Goal: Communication & Community: Answer question/provide support

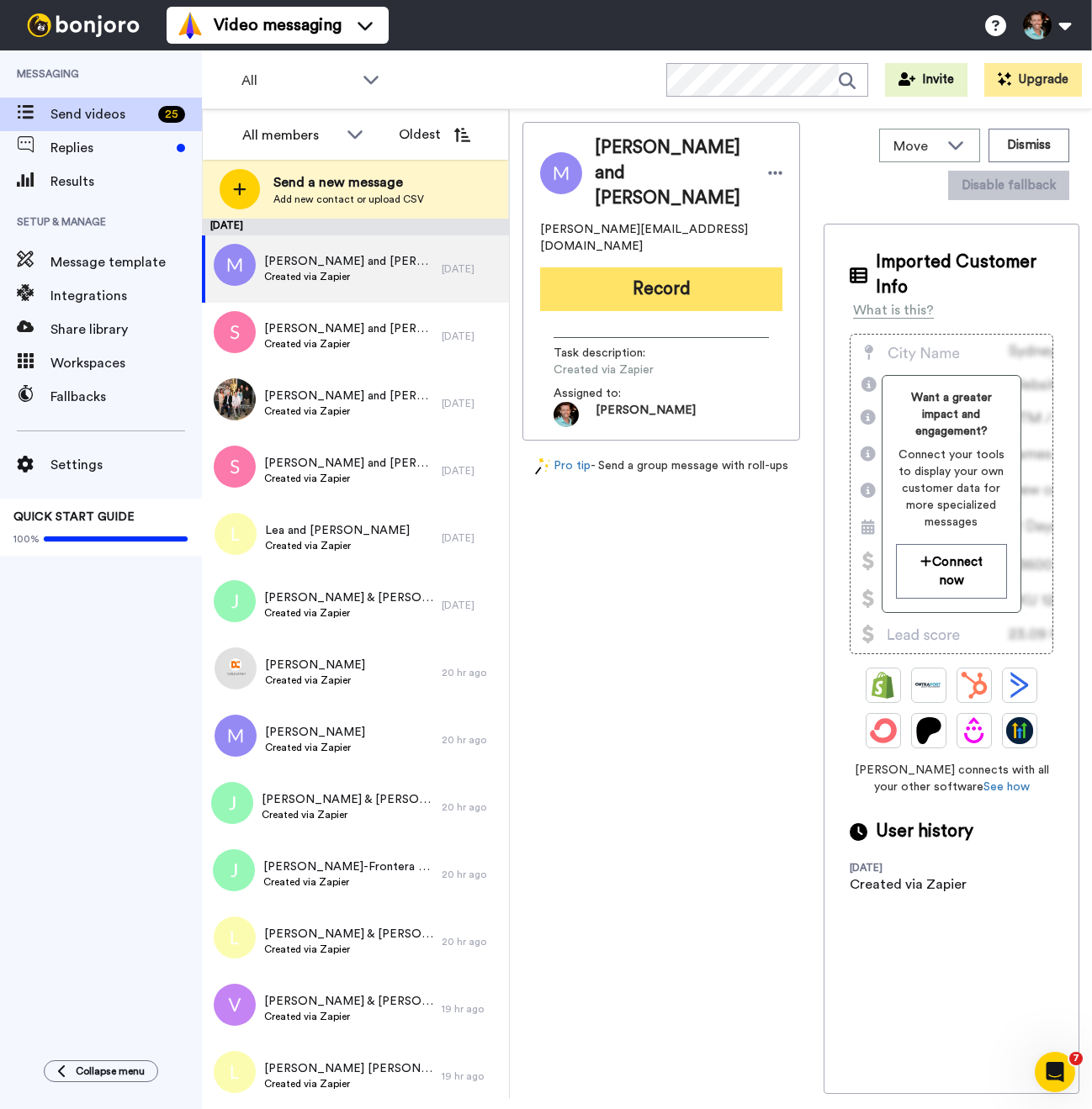
click at [661, 270] on button "Record" at bounding box center [661, 289] width 242 height 44
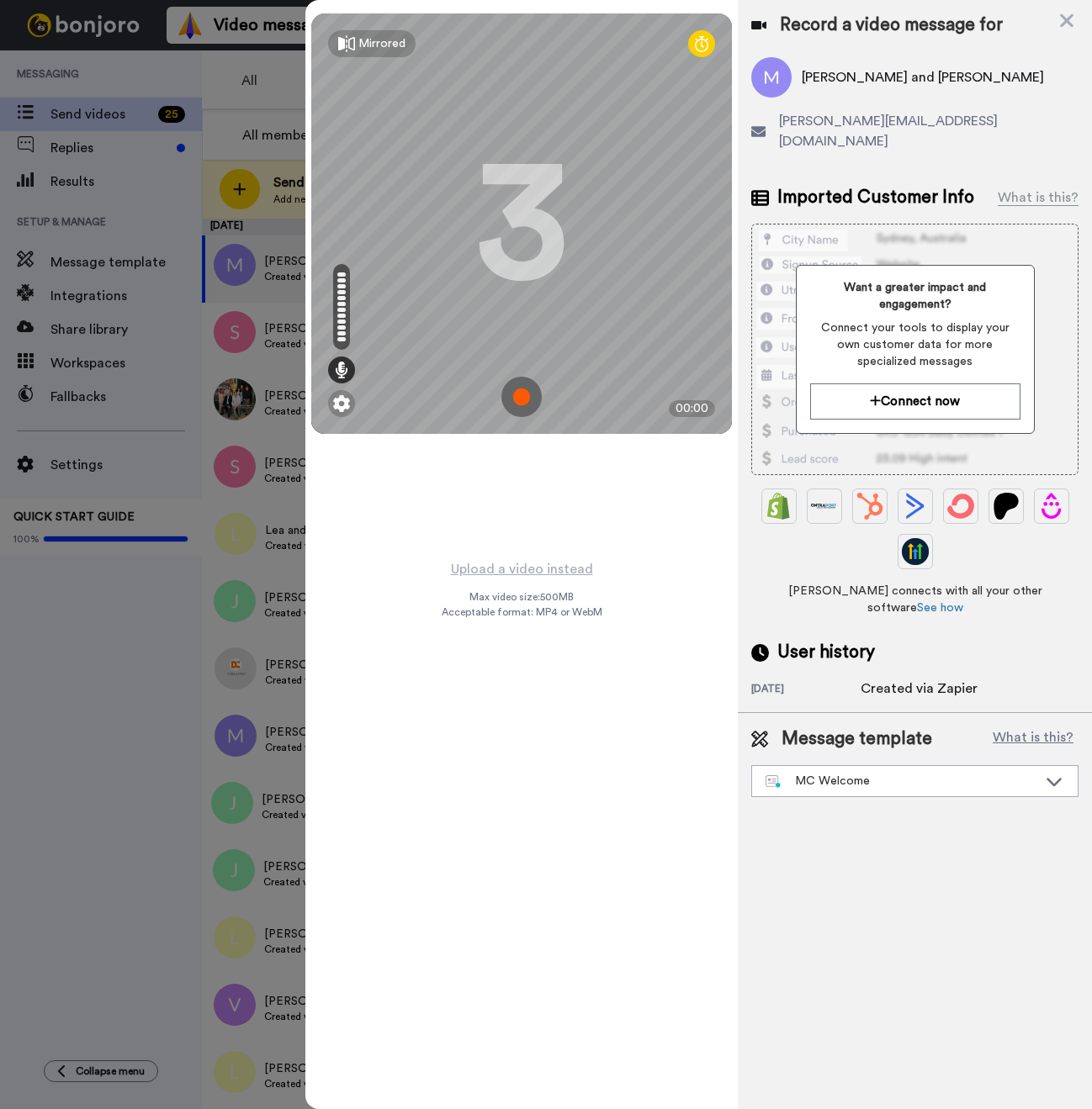
click at [532, 400] on img at bounding box center [521, 397] width 40 height 40
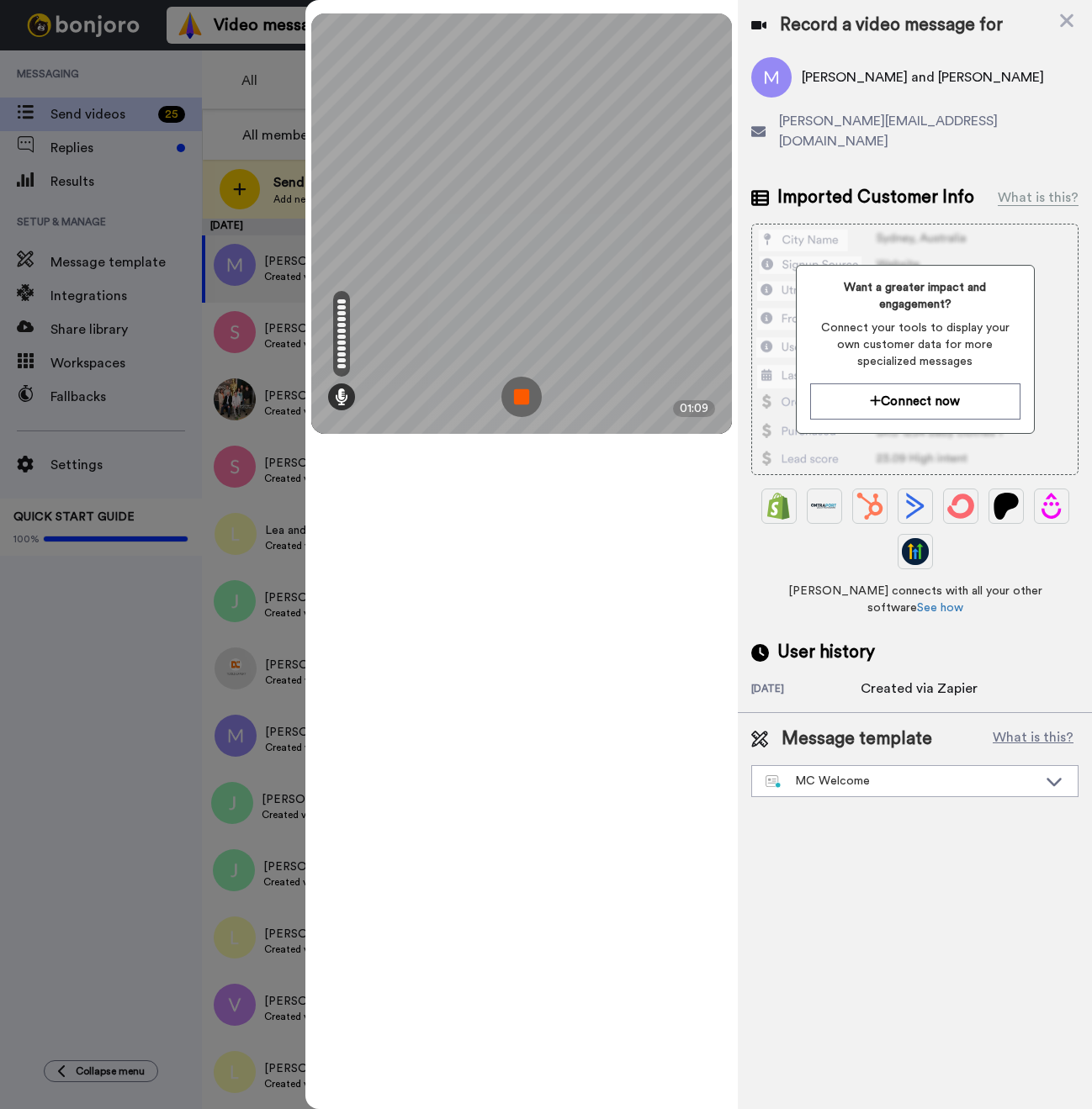
click at [518, 401] on img at bounding box center [521, 397] width 40 height 40
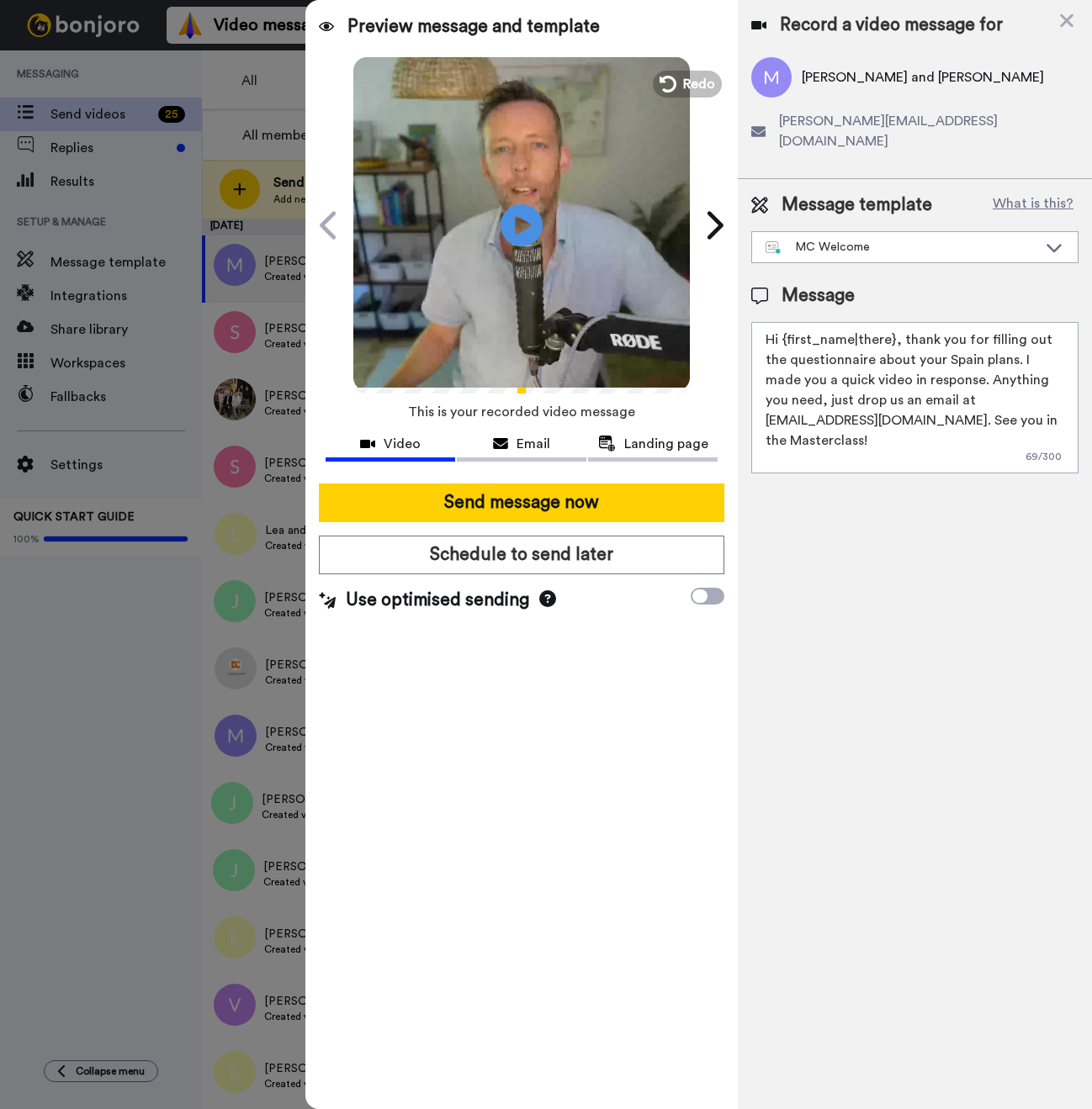
drag, startPoint x: 890, startPoint y: 321, endPoint x: 784, endPoint y: 317, distance: 106.1
click at [784, 322] on textarea "Hi {first_name|there}, thank you for filling out the questionnaire about your S…" at bounding box center [914, 397] width 328 height 151
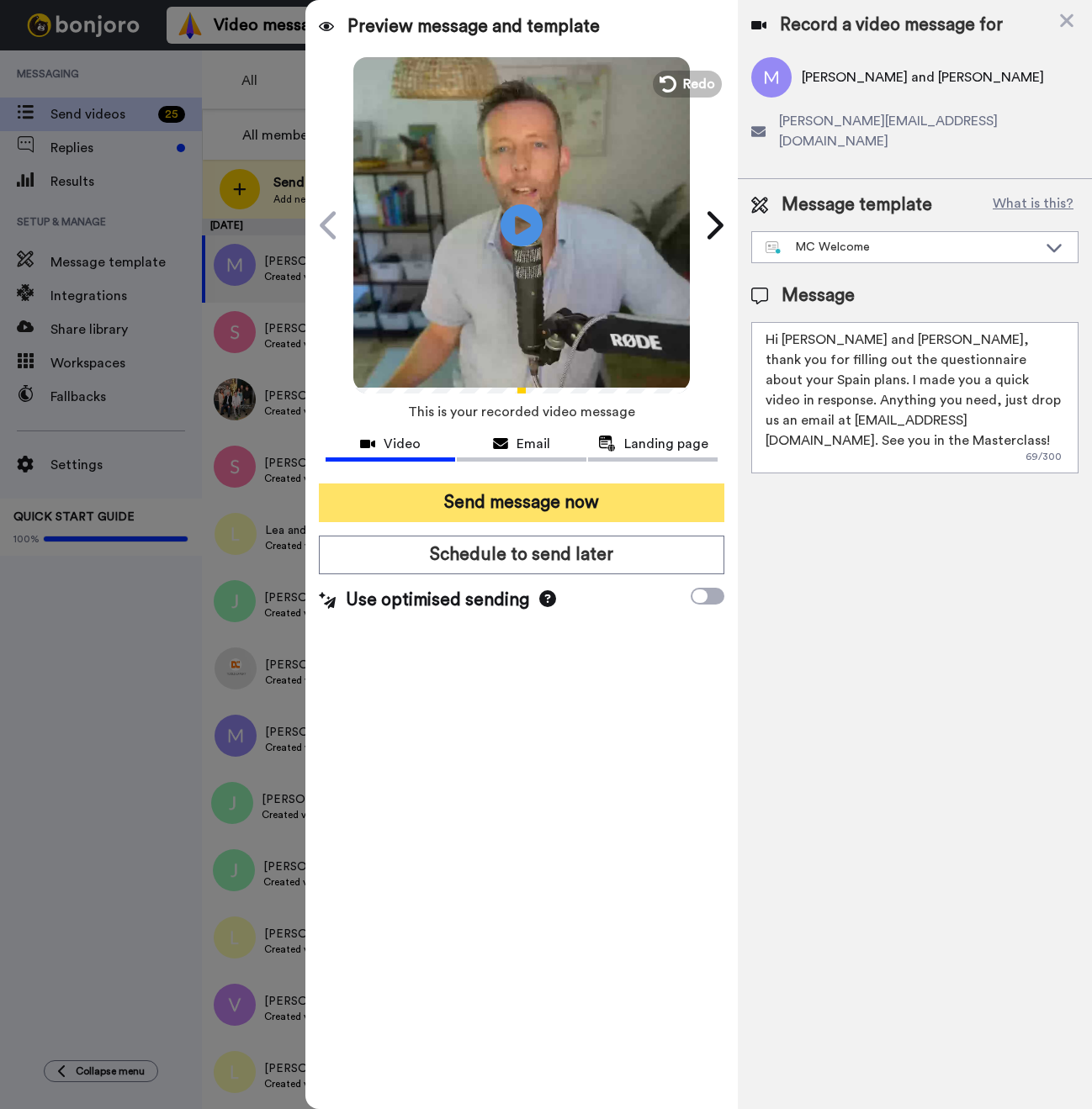
type textarea "Hi [PERSON_NAME] and [PERSON_NAME], thank you for filling out the questionnaire…"
click at [624, 492] on button "Send message now" at bounding box center [521, 503] width 406 height 39
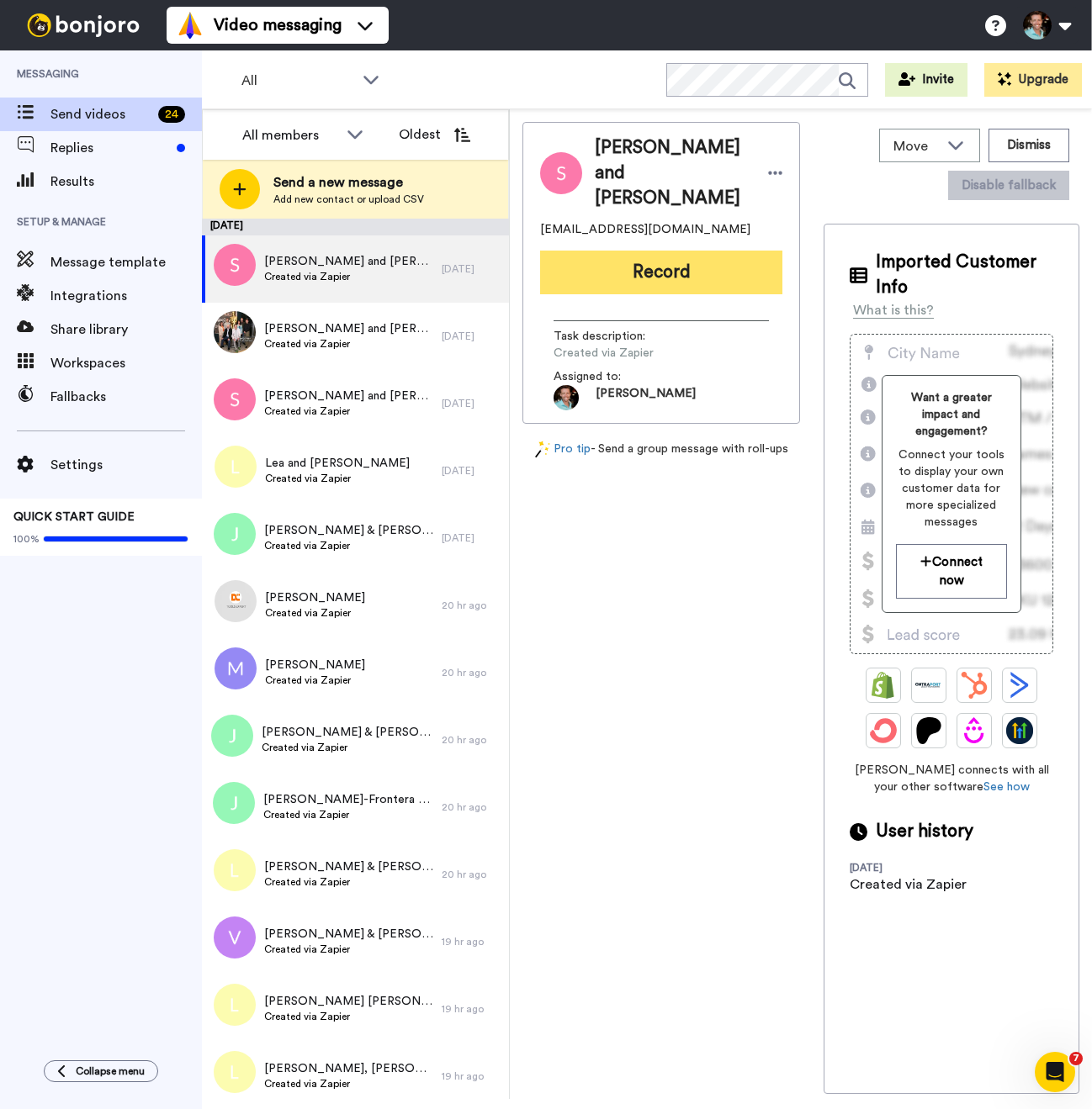
click at [670, 278] on button "Record" at bounding box center [661, 272] width 242 height 44
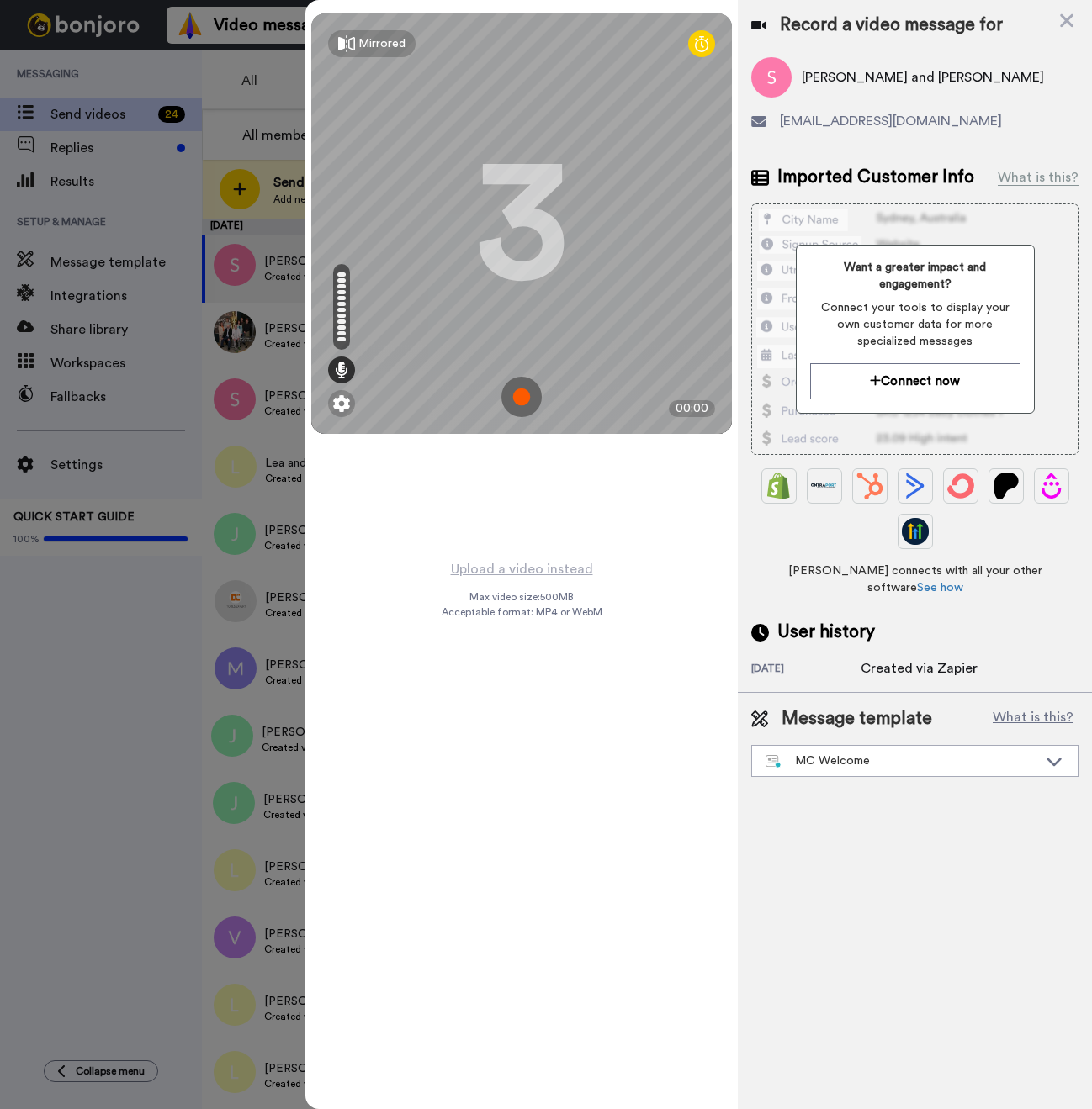
click at [531, 395] on img at bounding box center [521, 397] width 40 height 40
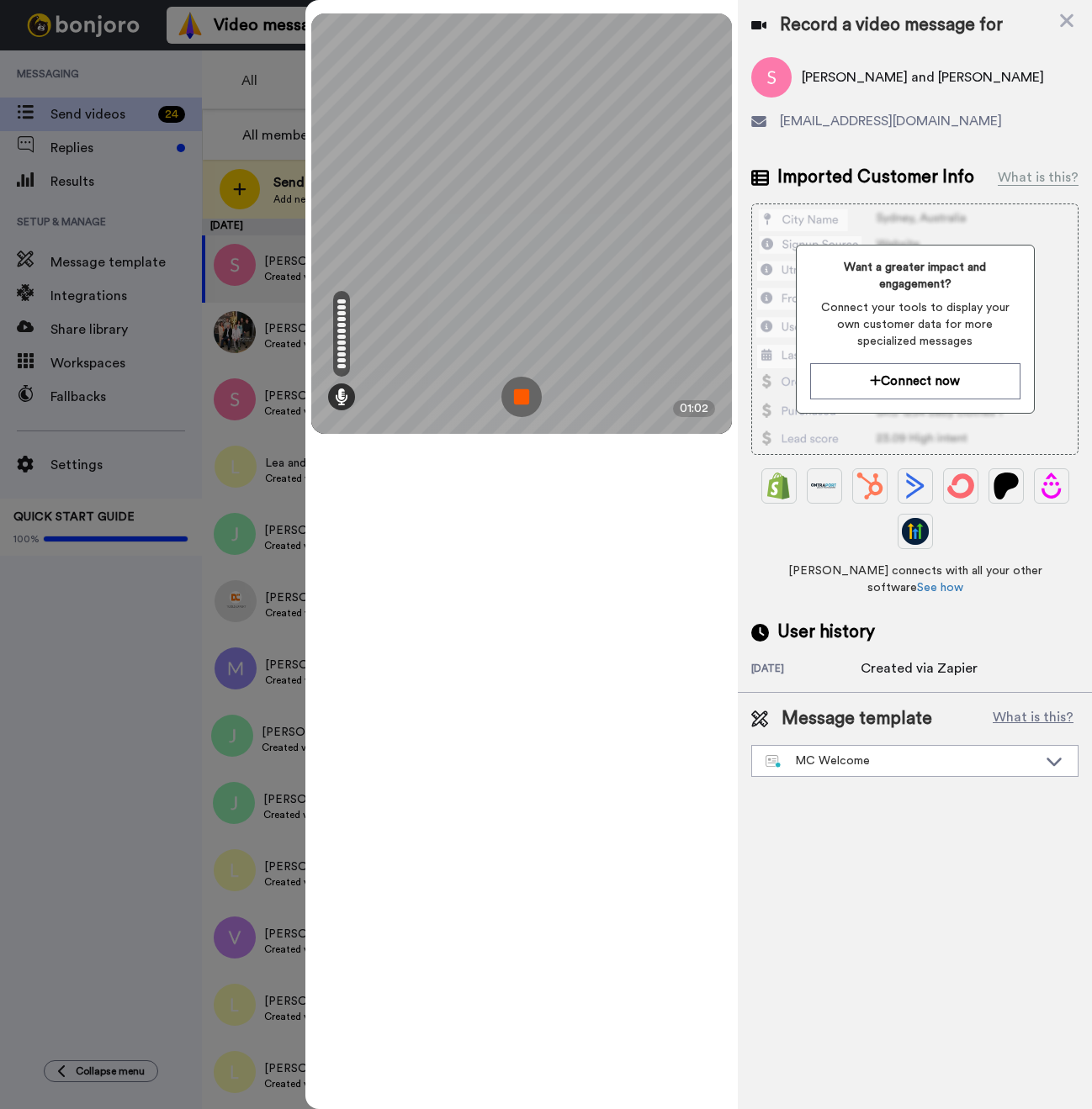
click at [534, 410] on img at bounding box center [521, 397] width 40 height 40
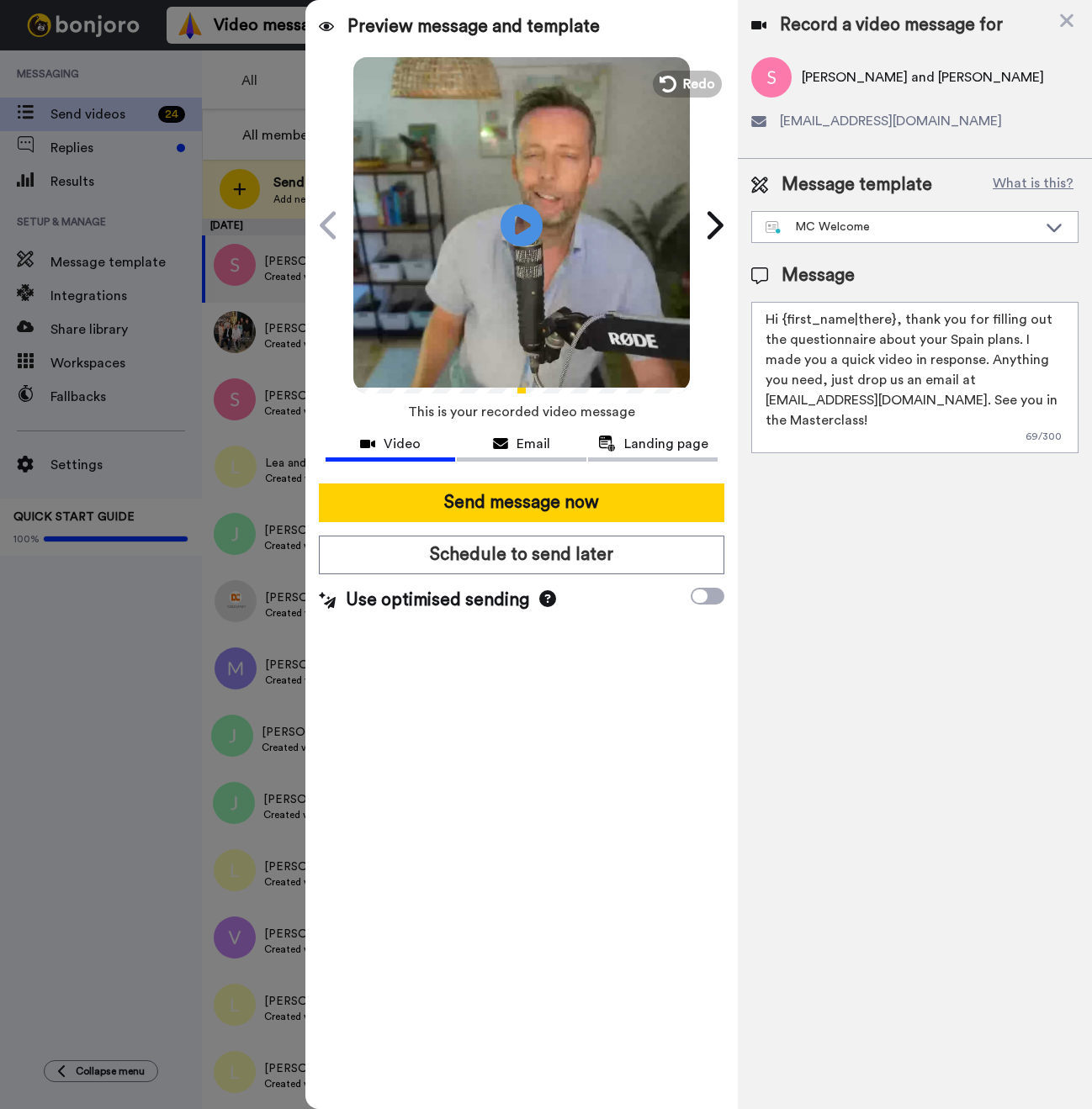
click at [813, 75] on span "[PERSON_NAME] and [PERSON_NAME]" at bounding box center [922, 77] width 242 height 20
copy span "Sanjiv"
drag, startPoint x: 892, startPoint y: 317, endPoint x: 783, endPoint y: 318, distance: 109.0
click at [783, 318] on textarea "Hi {first_name|there}, thank you for filling out the questionnaire about your S…" at bounding box center [914, 377] width 328 height 151
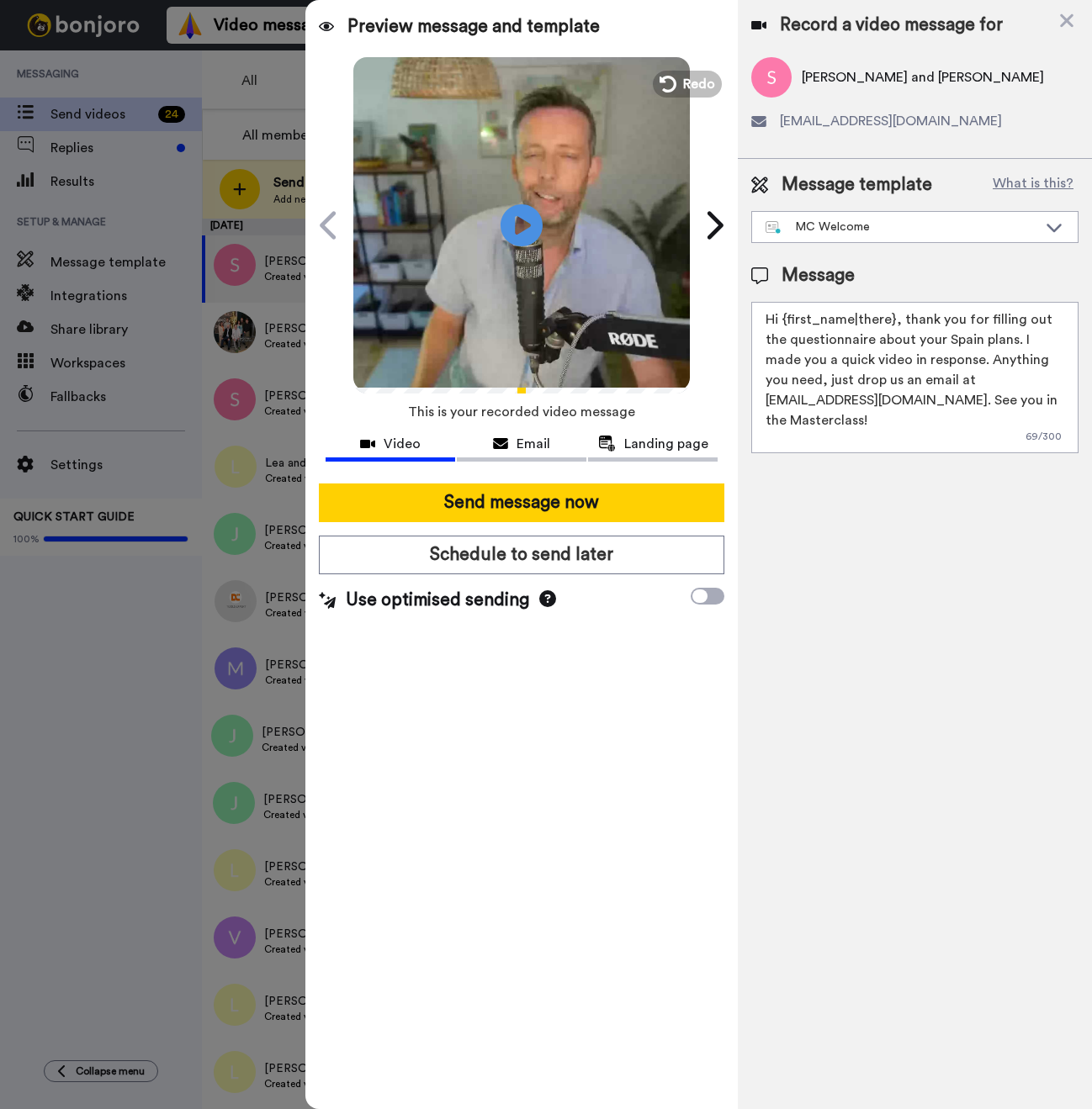
paste textarea "Sanjiv"
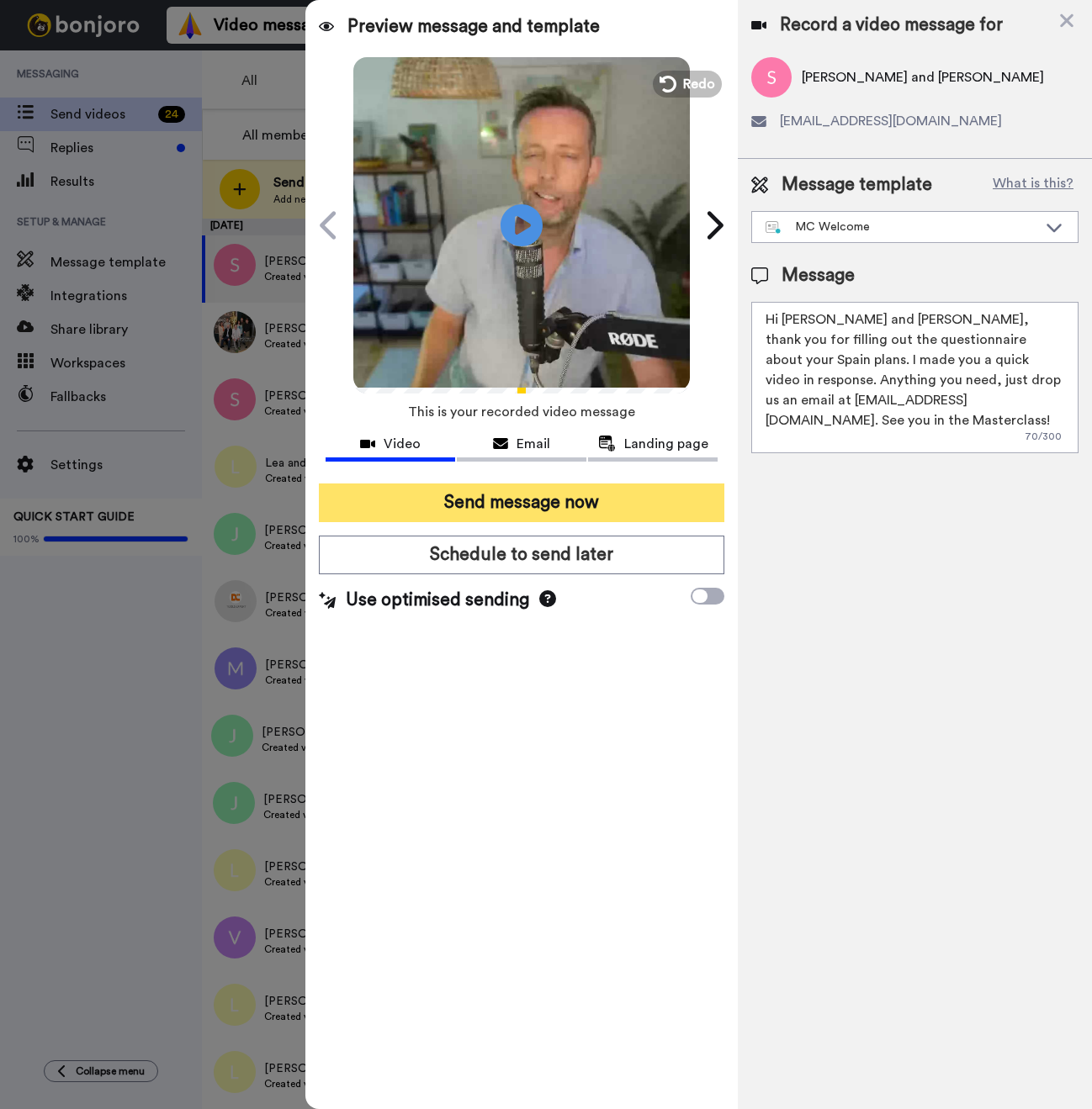
type textarea "Hi Sanjiv and Gunita, thank you for filling out the questionnaire about your Sp…"
click at [595, 508] on button "Send message now" at bounding box center [521, 503] width 406 height 39
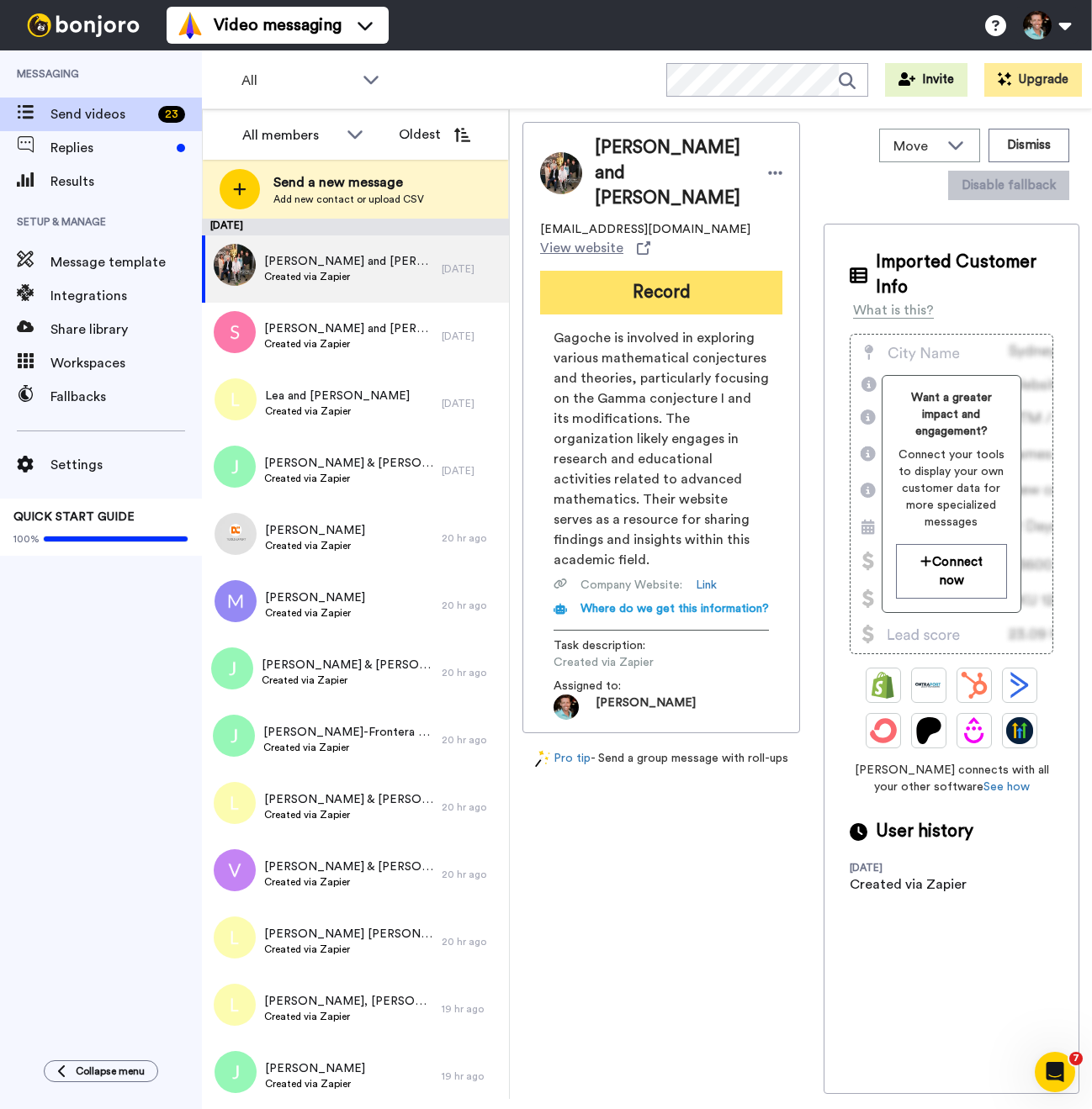
click at [617, 282] on button "Record" at bounding box center [661, 293] width 242 height 44
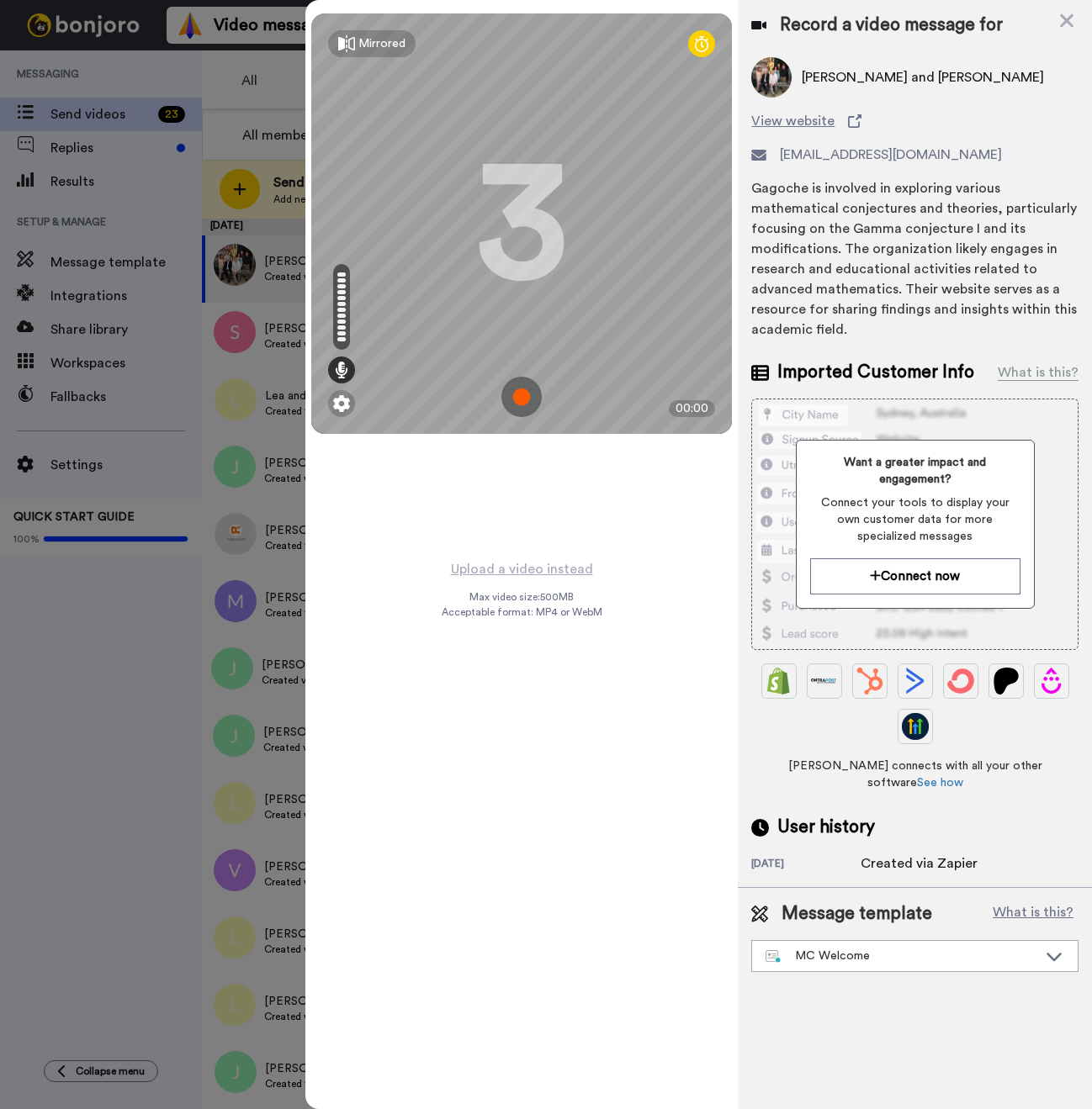
click at [525, 388] on img at bounding box center [521, 397] width 40 height 40
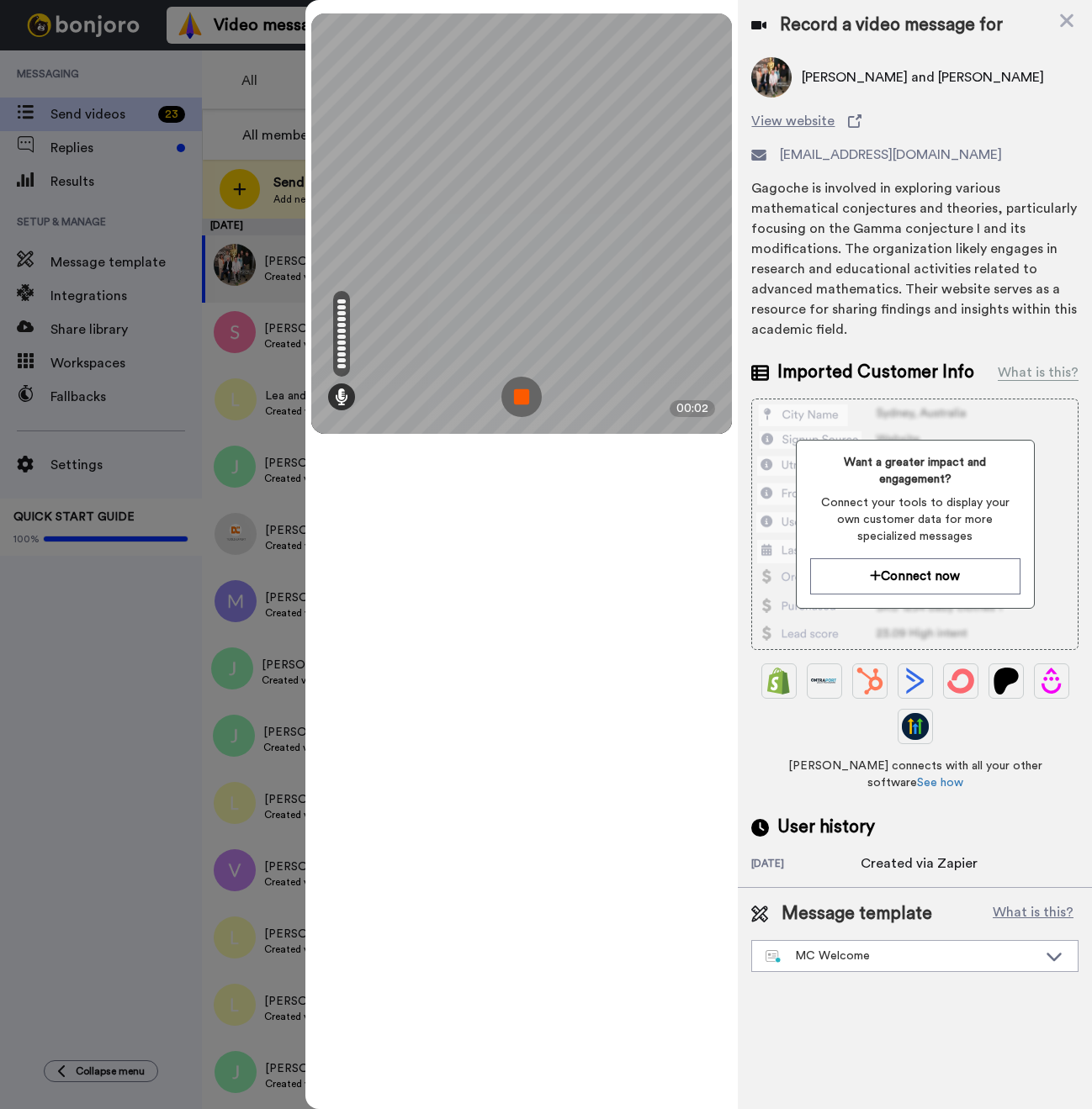
click at [537, 400] on img at bounding box center [521, 397] width 40 height 40
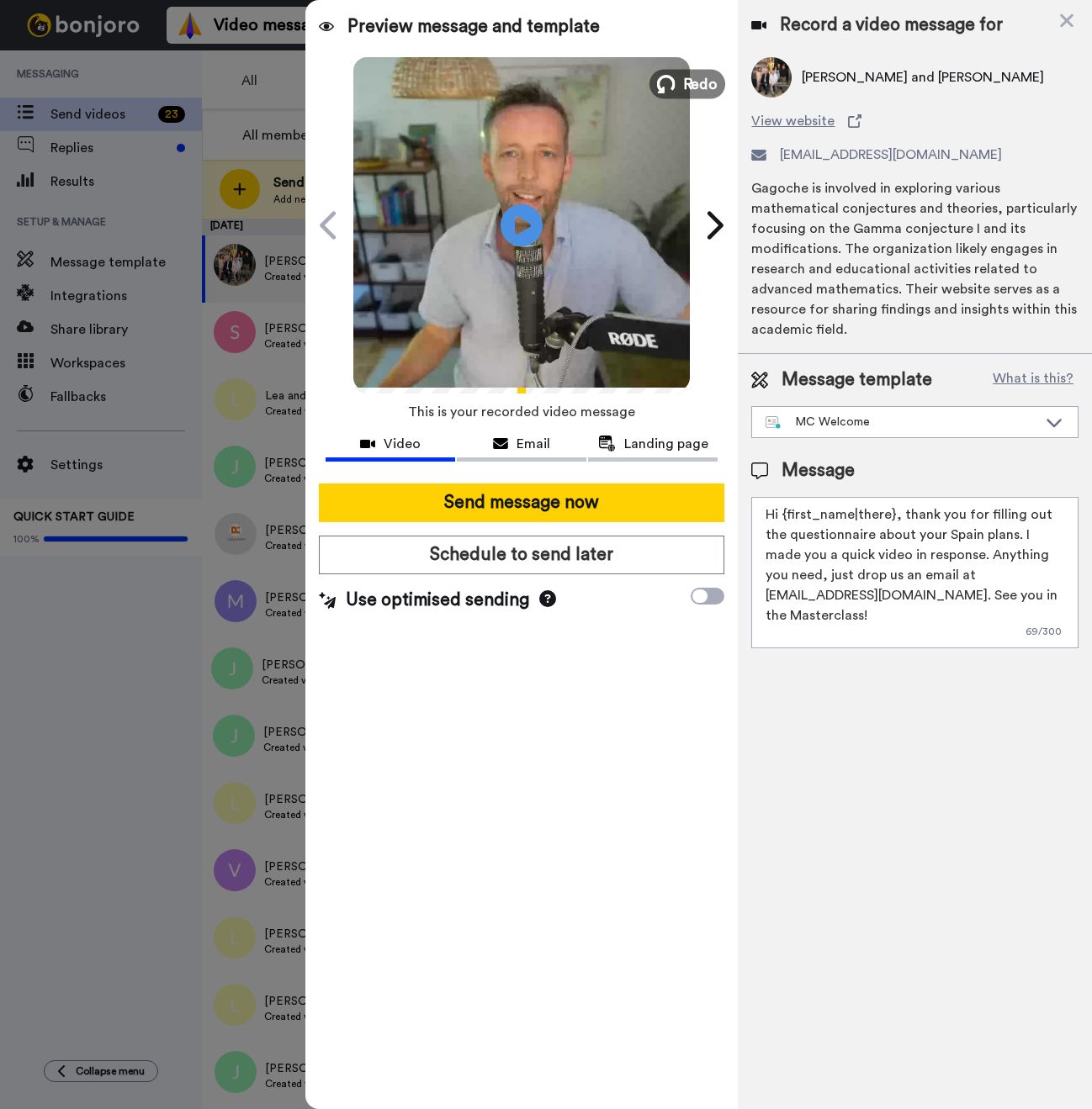
click at [684, 83] on span "Redo" at bounding box center [700, 83] width 35 height 22
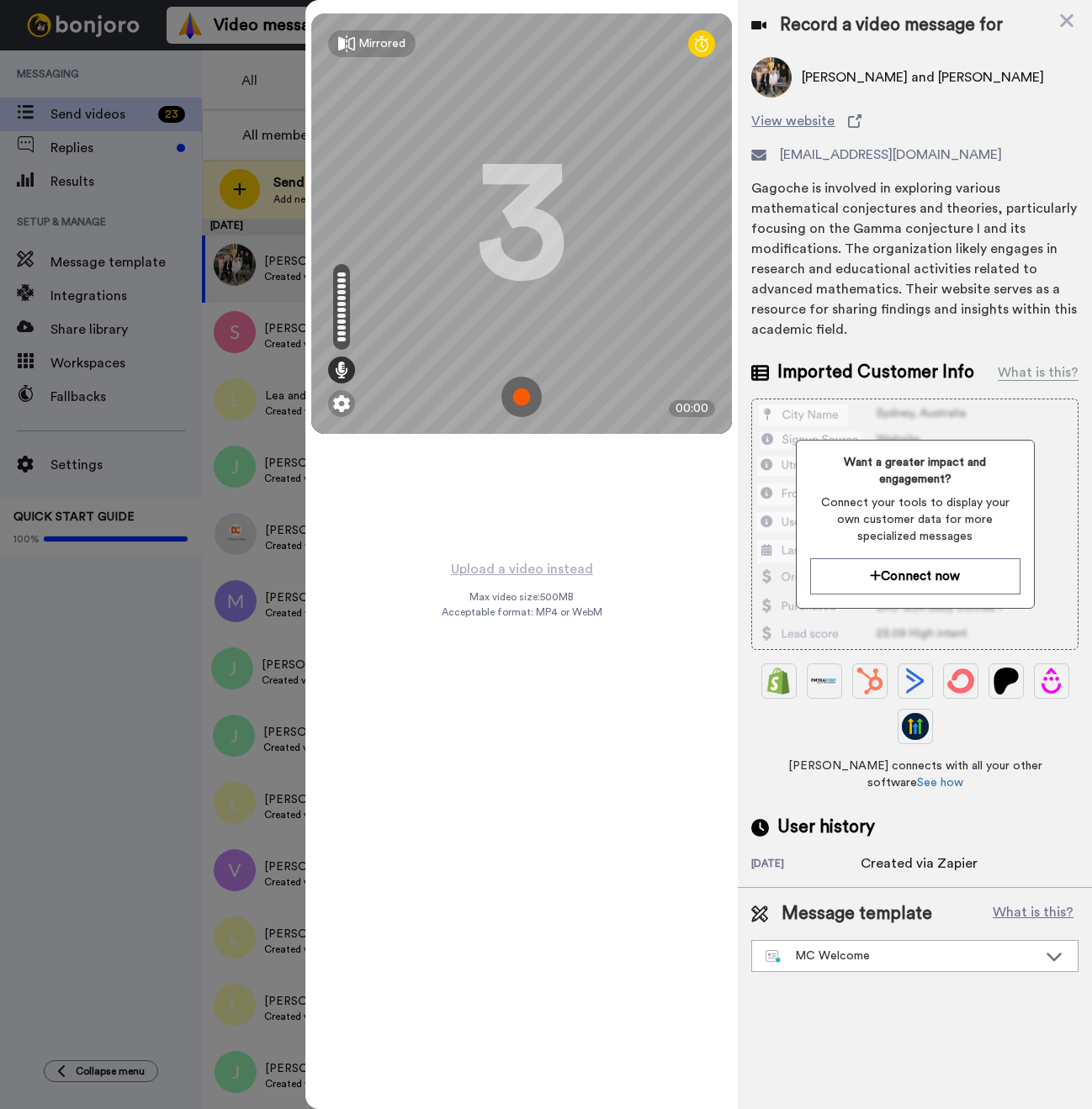
click at [518, 398] on img at bounding box center [521, 397] width 40 height 40
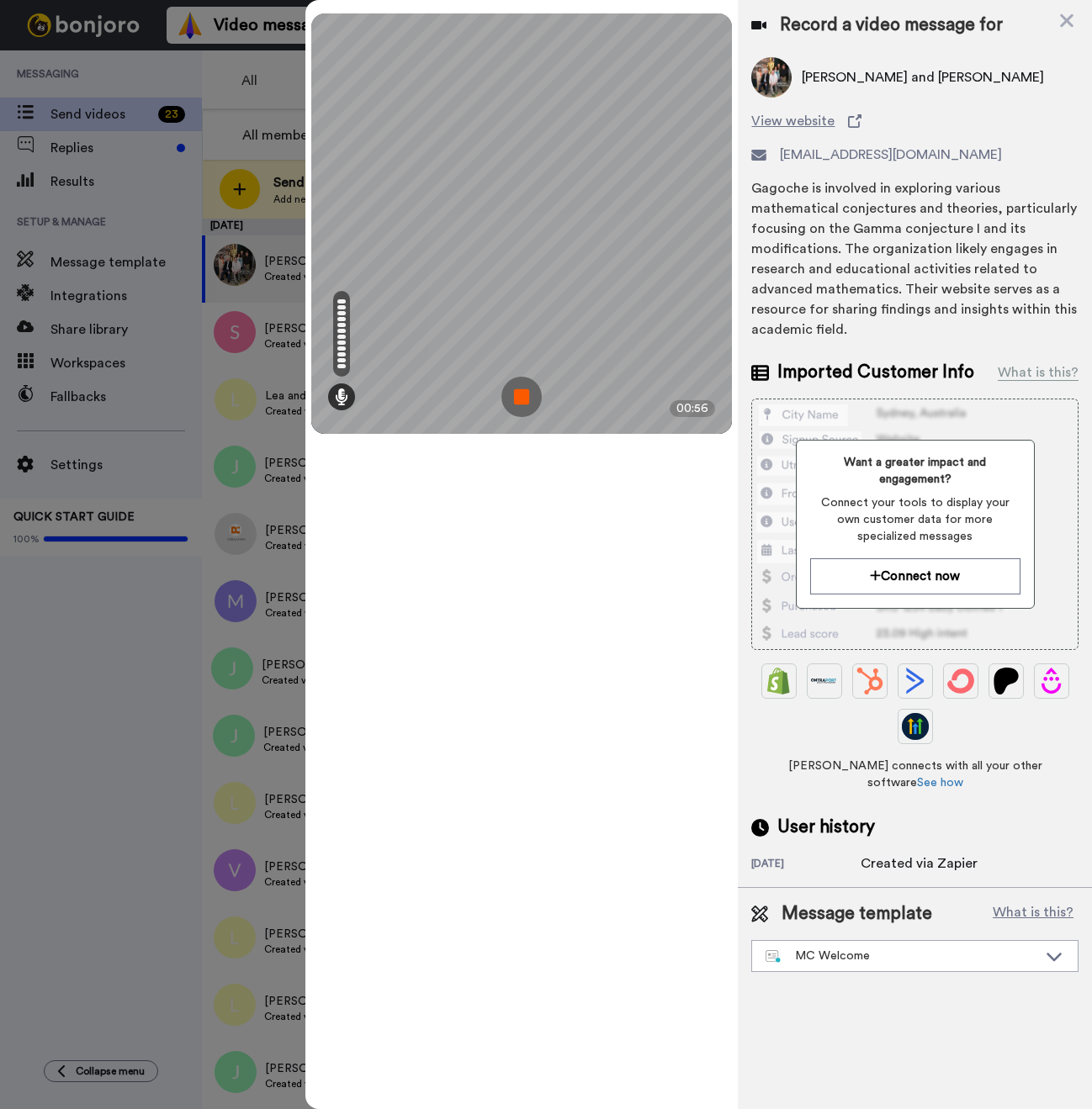
click at [522, 388] on img at bounding box center [521, 397] width 40 height 40
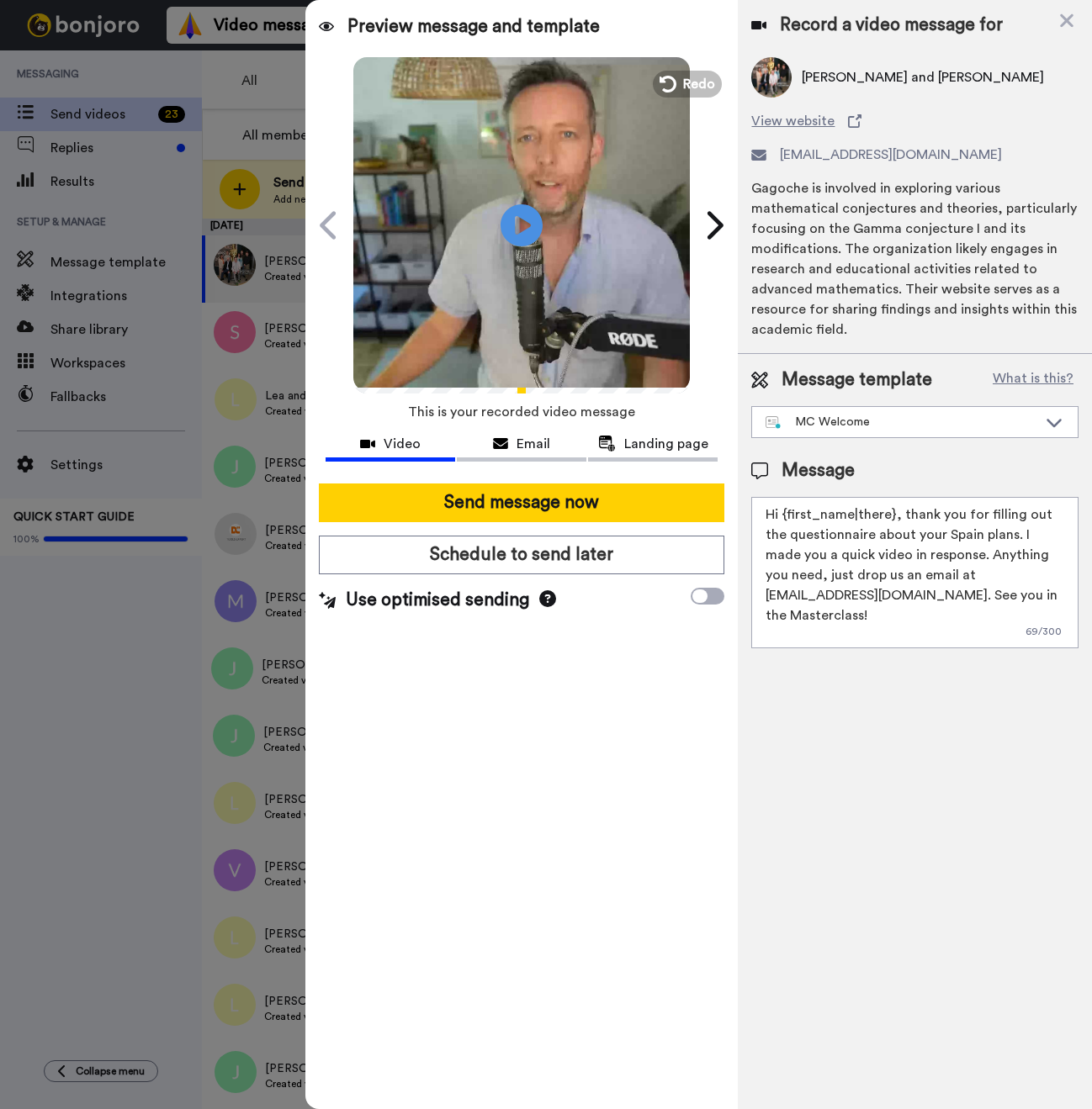
click at [824, 77] on span "Nancy Freeman and Juan Perez" at bounding box center [922, 77] width 242 height 20
copy span "Nancy"
drag, startPoint x: 893, startPoint y: 515, endPoint x: 784, endPoint y: 517, distance: 109.0
click at [784, 517] on textarea "Hi {first_name|there}, thank you for filling out the questionnaire about your S…" at bounding box center [914, 572] width 328 height 151
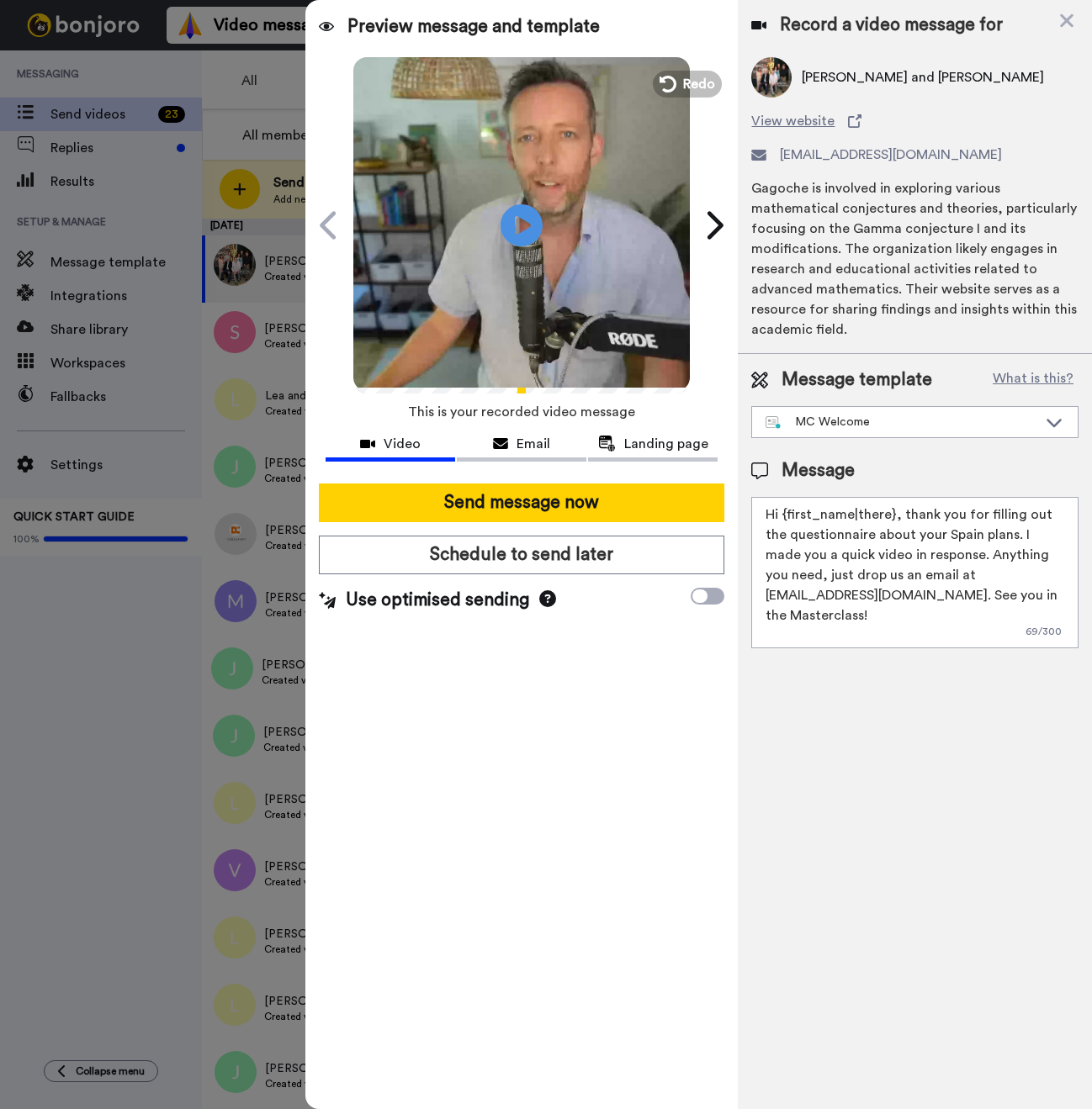
paste textarea "Nancy"
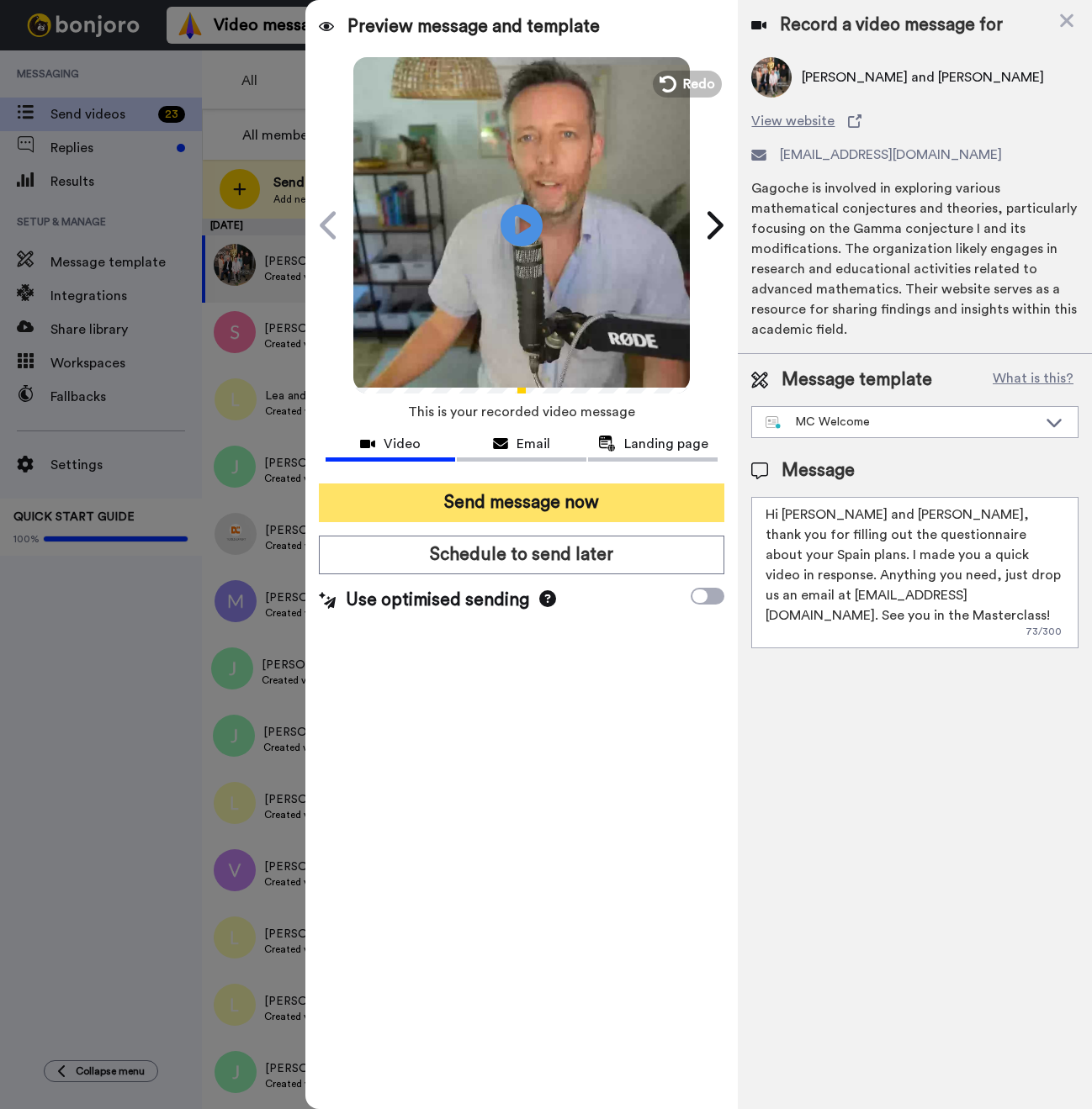
type textarea "Hi Nancy and Juan, thank you for filling out the questionnaire about your Spain…"
click at [592, 511] on button "Send message now" at bounding box center [521, 503] width 406 height 39
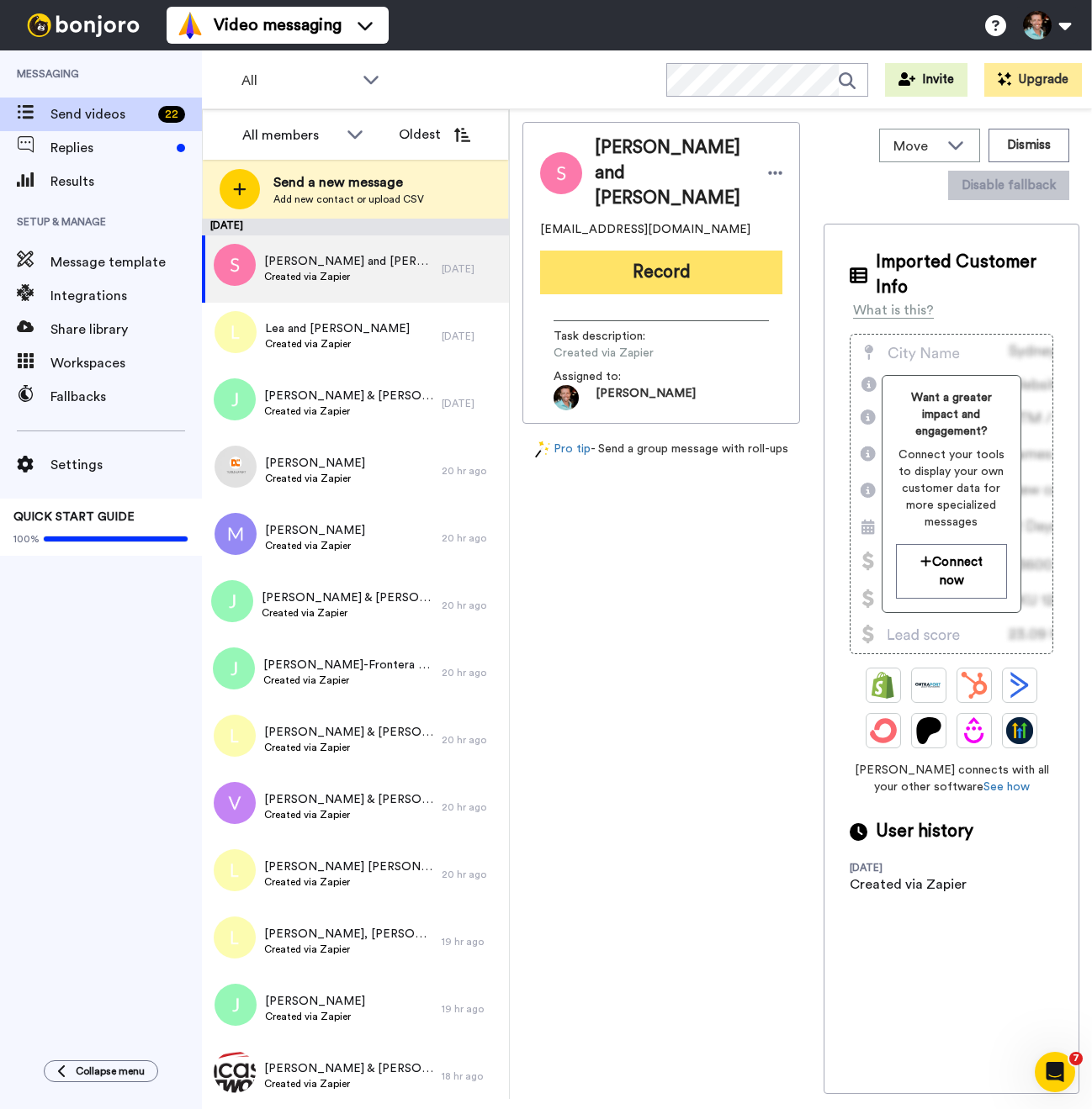
click at [654, 257] on button "Record" at bounding box center [661, 272] width 242 height 44
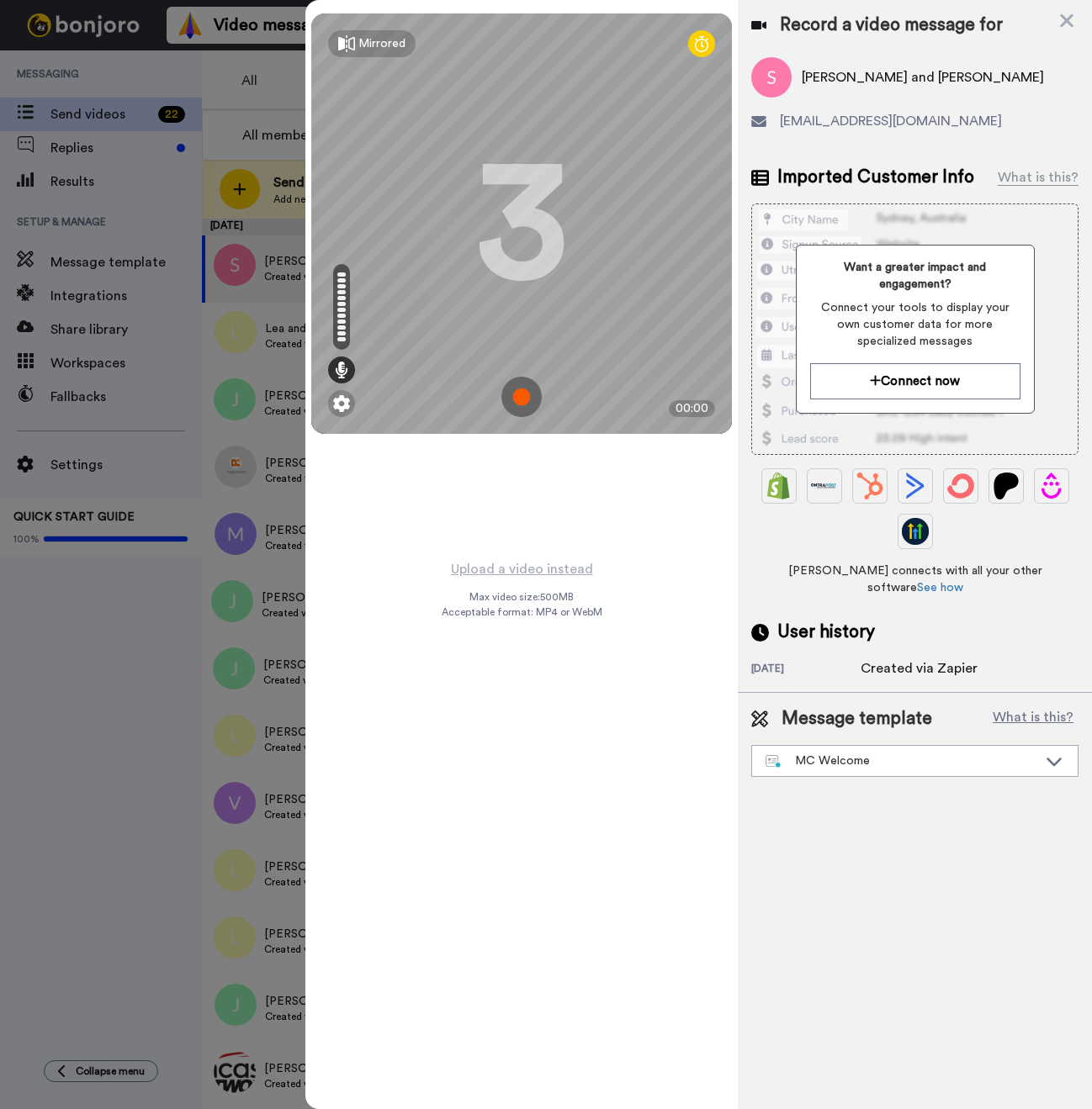
click at [538, 405] on img at bounding box center [521, 397] width 40 height 40
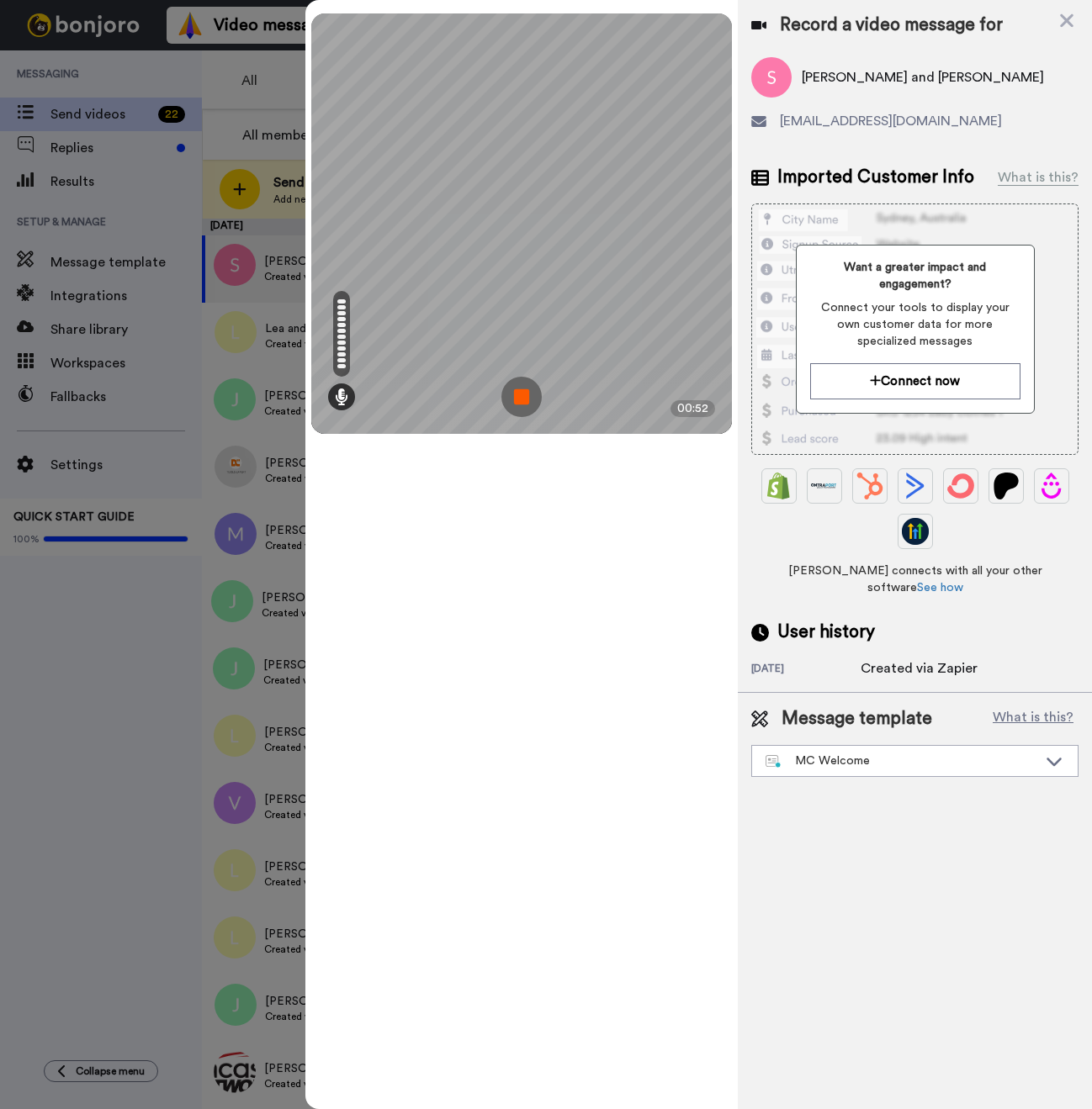
click at [534, 399] on img at bounding box center [521, 397] width 40 height 40
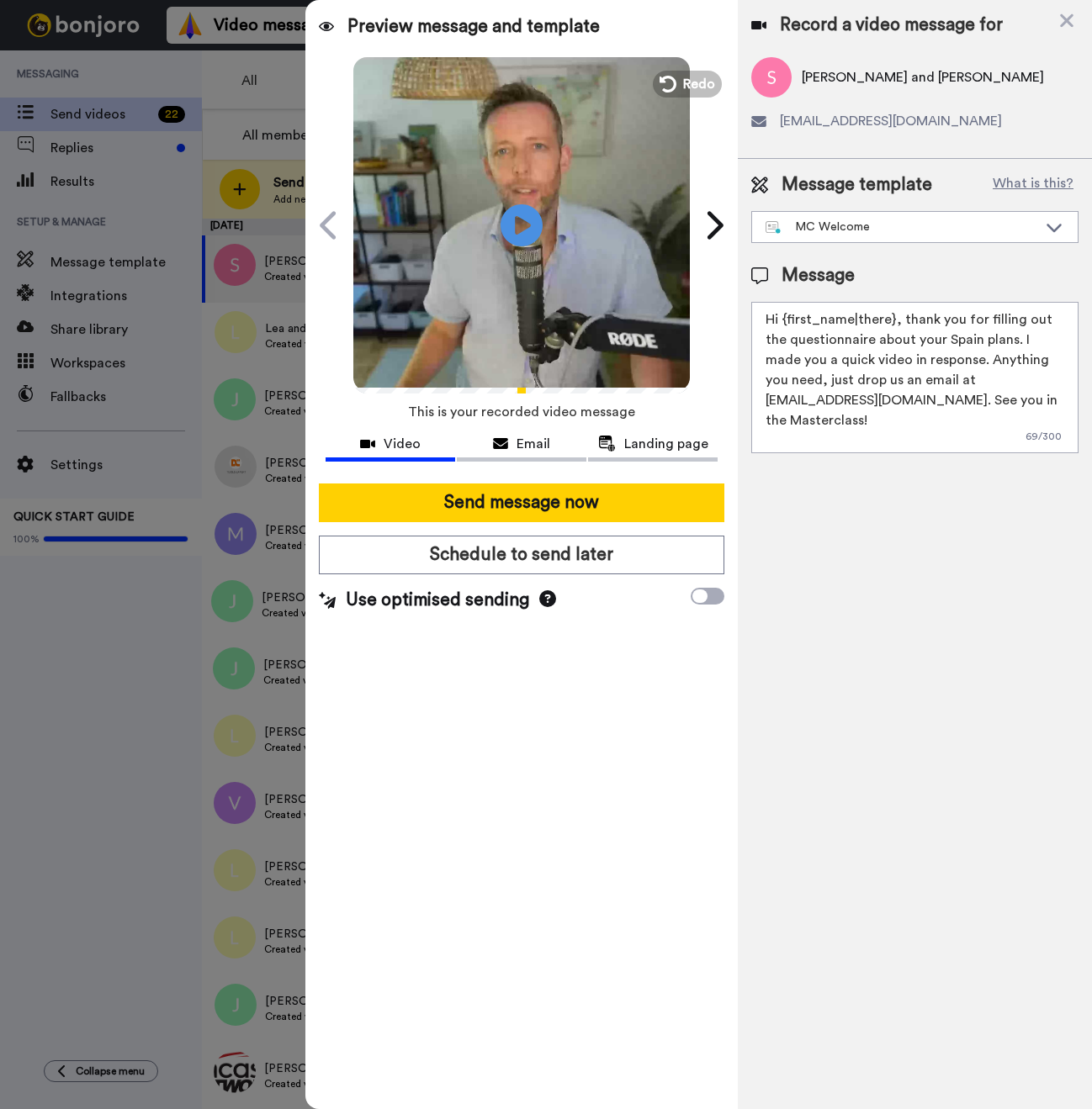
drag, startPoint x: 892, startPoint y: 320, endPoint x: 788, endPoint y: 319, distance: 104.0
click at [788, 319] on textarea "Hi {first_name|there}, thank you for filling out the questionnaire about your S…" at bounding box center [914, 377] width 328 height 151
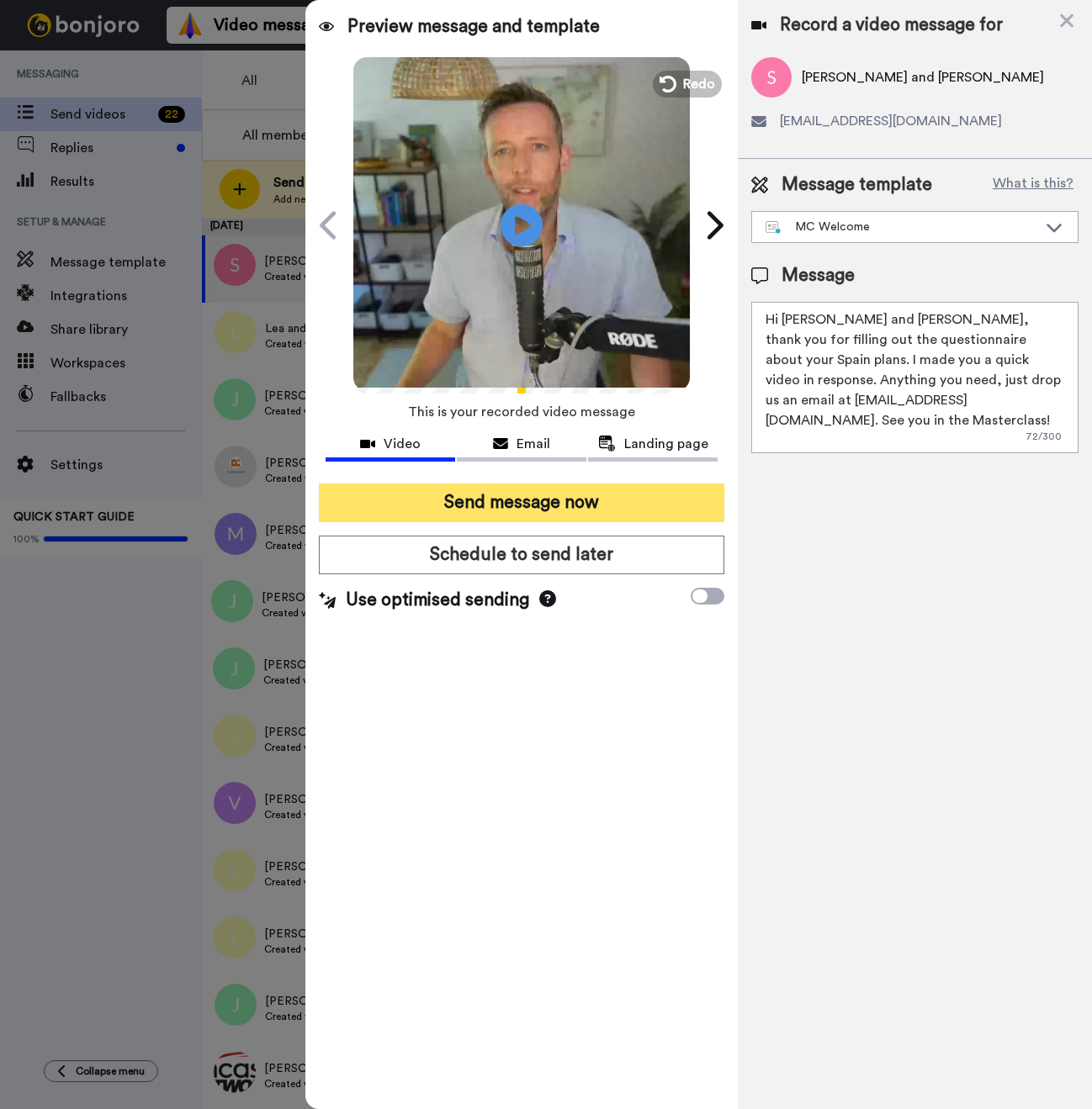
type textarea "Hi Shelby and Liam, thank you for filling out the questionnaire about your Spai…"
click at [533, 503] on button "Send message now" at bounding box center [521, 503] width 406 height 39
